Goal: Check status

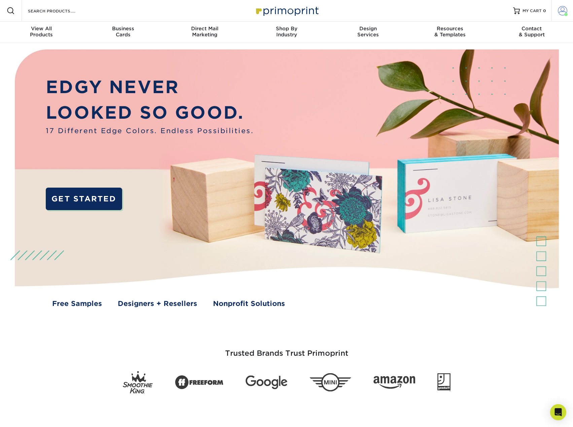
click at [564, 8] on span at bounding box center [562, 10] width 9 height 9
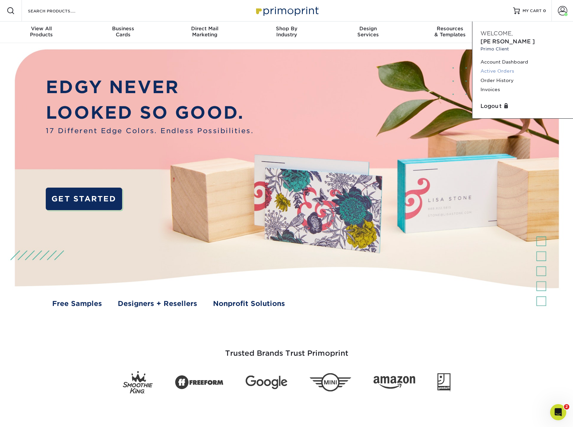
click at [491, 67] on link "Active Orders" at bounding box center [522, 71] width 84 height 9
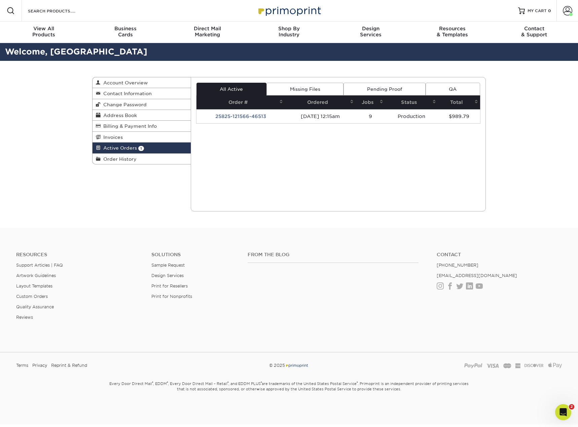
click at [125, 146] on span "Active Orders" at bounding box center [119, 147] width 36 height 5
click at [226, 114] on td "25825-121566-46513" at bounding box center [240, 116] width 89 height 14
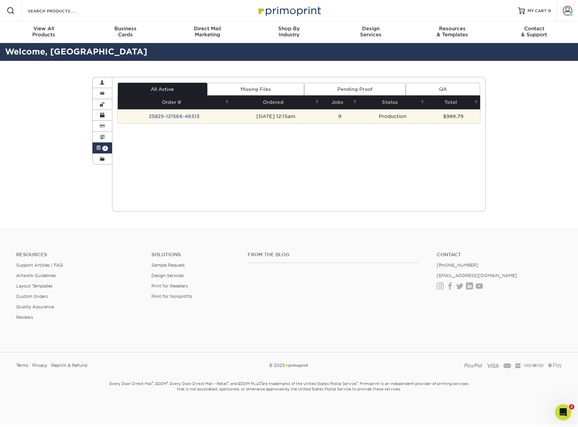
click at [190, 117] on td "25825-121566-46513" at bounding box center [174, 116] width 113 height 14
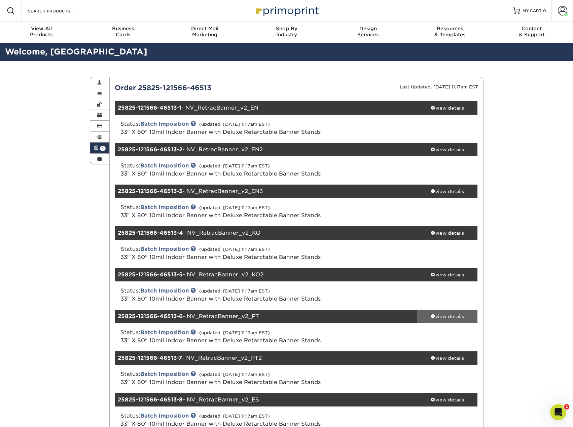
click at [451, 315] on div "view details" at bounding box center [447, 316] width 61 height 7
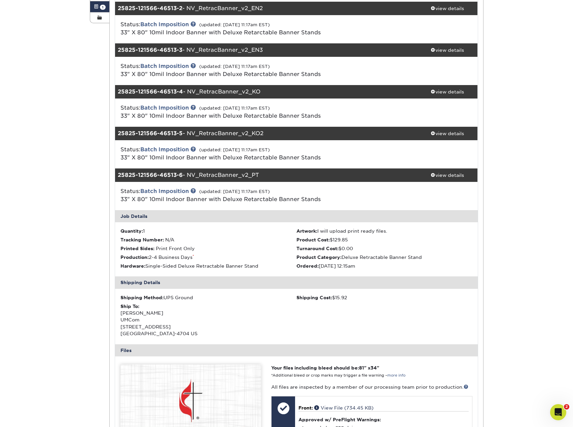
scroll to position [168, 0]
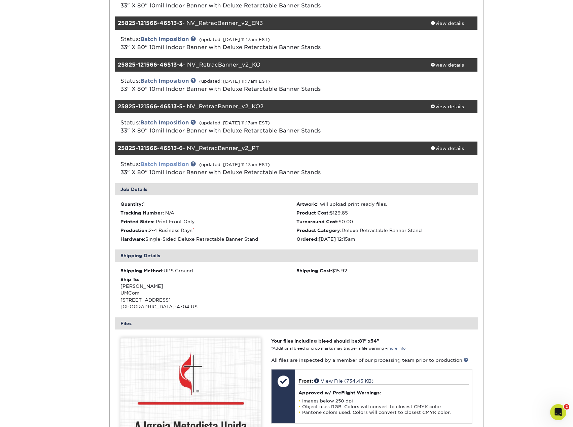
click at [162, 165] on link "Batch Imposition" at bounding box center [164, 164] width 48 height 6
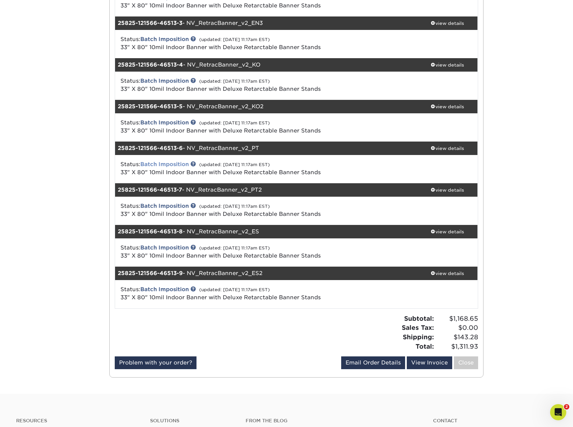
click at [162, 165] on link "Batch Imposition" at bounding box center [164, 164] width 48 height 6
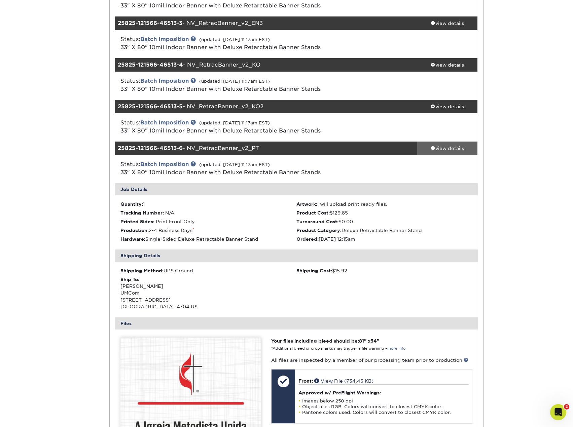
click at [441, 149] on div "view details" at bounding box center [447, 148] width 61 height 7
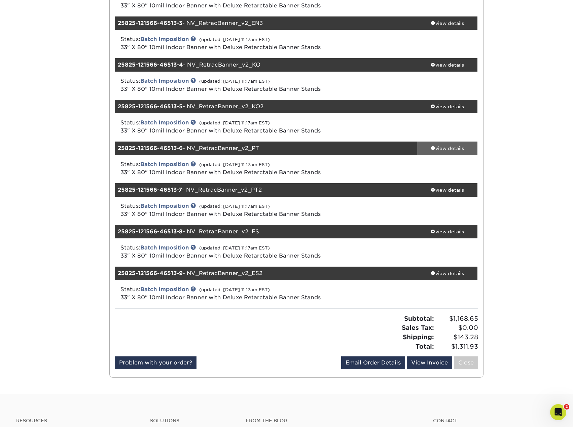
click at [441, 149] on div "view details" at bounding box center [447, 148] width 61 height 7
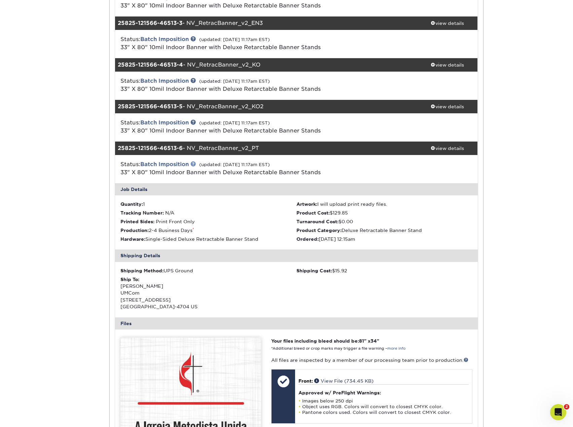
click at [195, 165] on link at bounding box center [192, 163] width 5 height 5
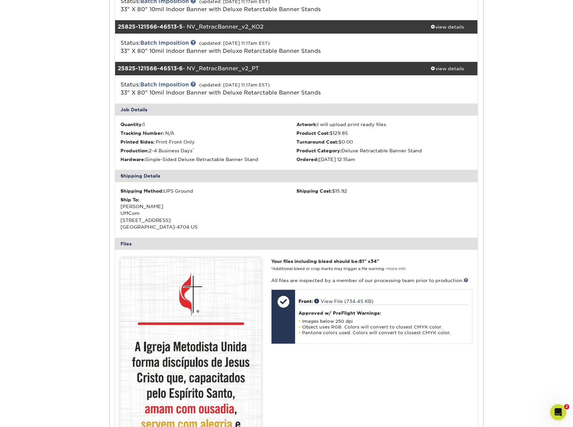
scroll to position [336, 0]
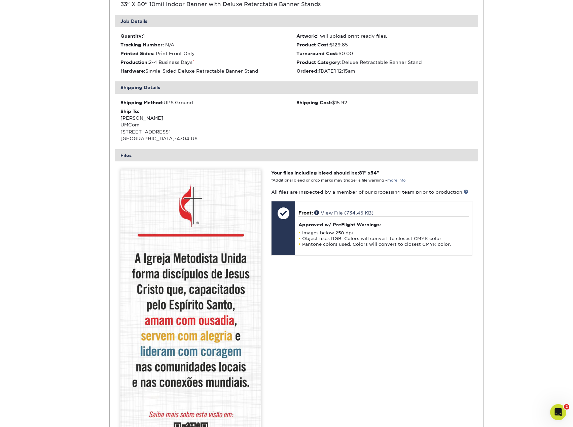
click at [215, 358] on img at bounding box center [190, 338] width 141 height 336
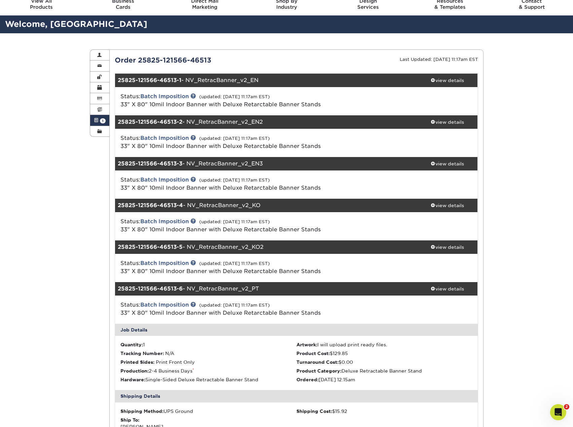
scroll to position [0, 0]
